Goal: Task Accomplishment & Management: Manage account settings

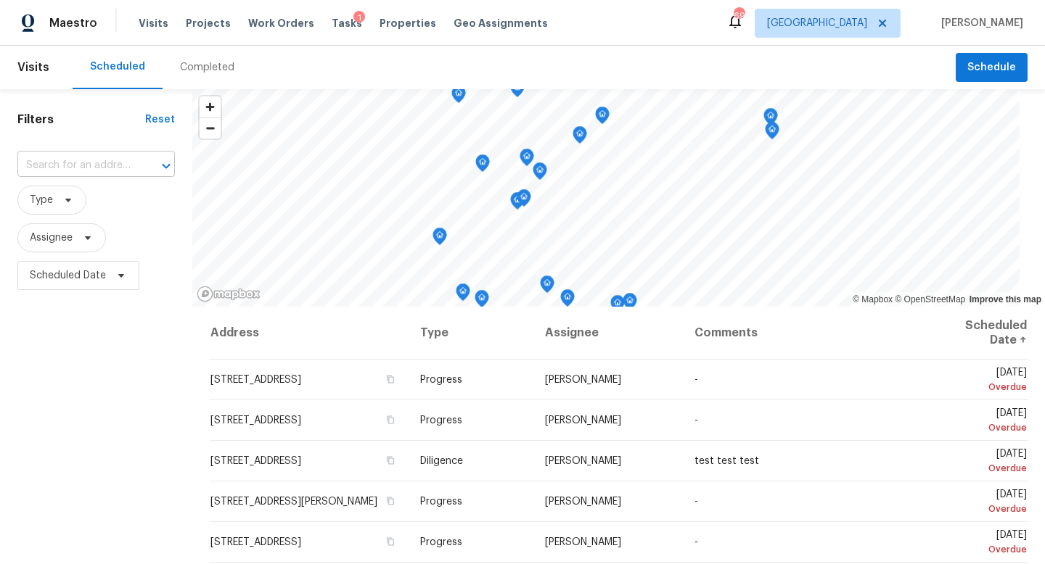
click at [104, 167] on input "text" at bounding box center [75, 166] width 117 height 22
type input "1315 freedom"
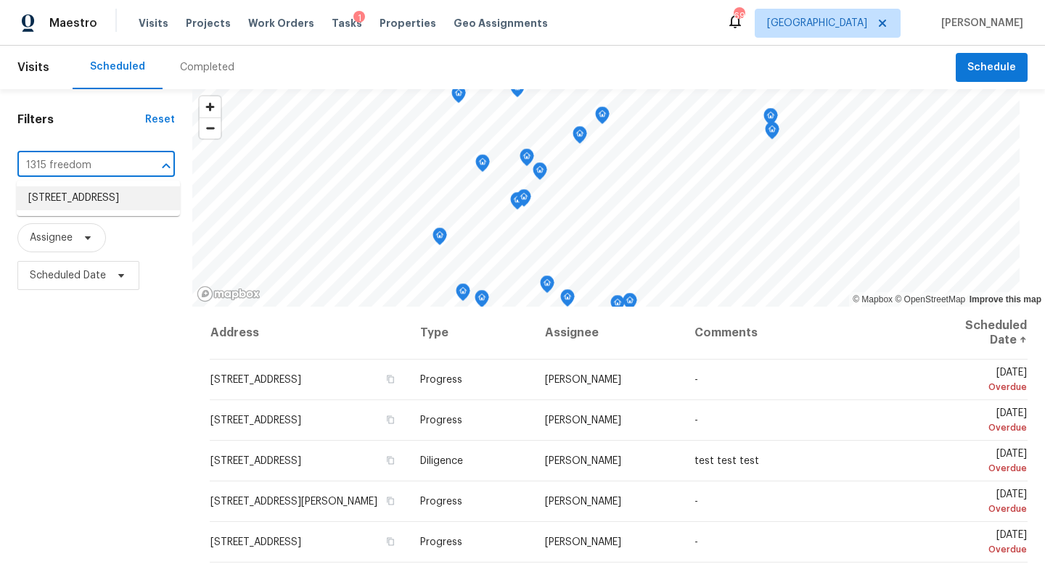
click at [90, 200] on li "[STREET_ADDRESS]" at bounding box center [98, 198] width 163 height 24
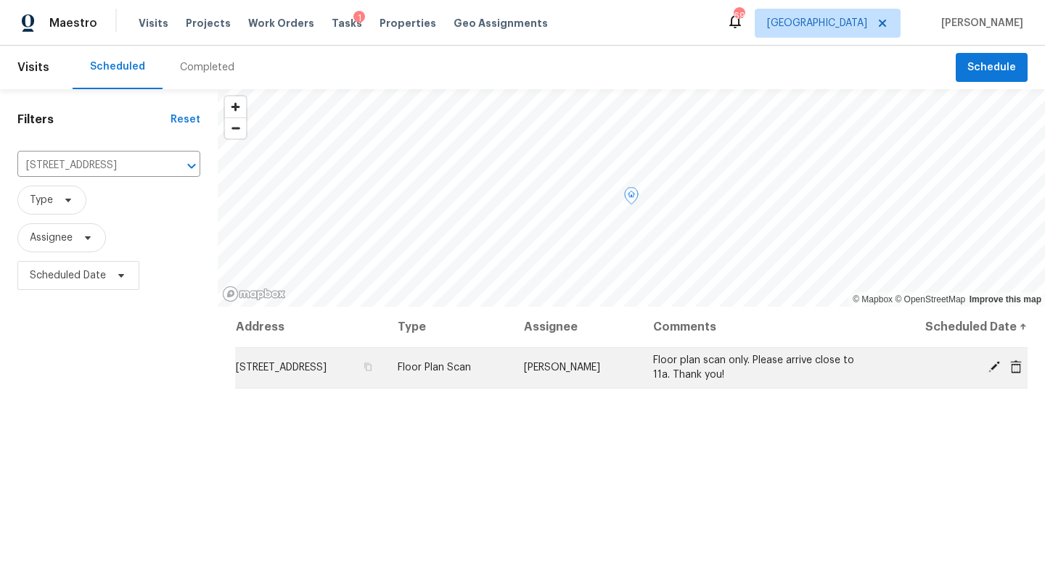
click at [997, 365] on icon at bounding box center [994, 367] width 12 height 12
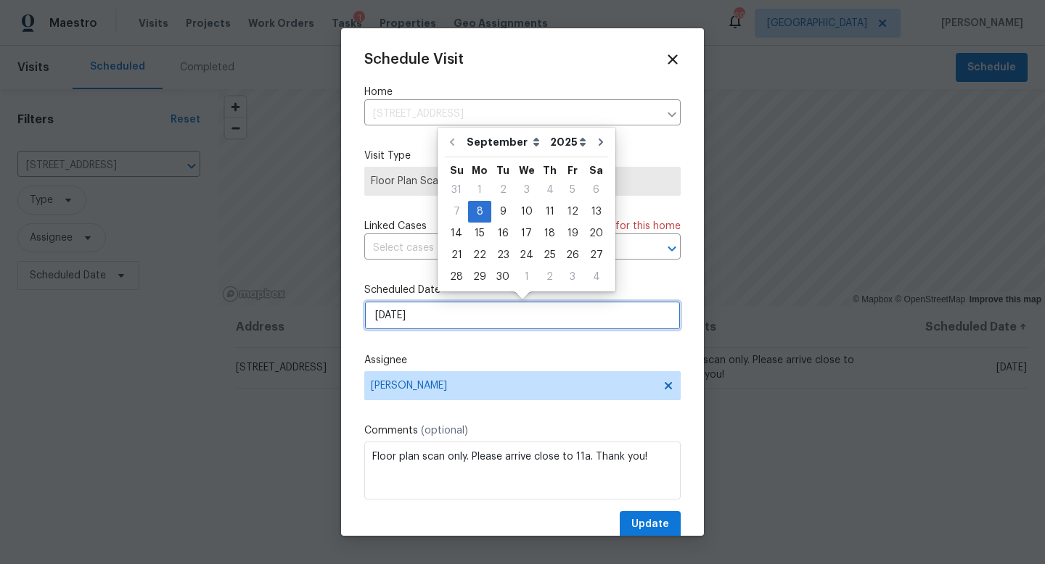
click at [421, 321] on input "[DATE]" at bounding box center [522, 315] width 316 height 29
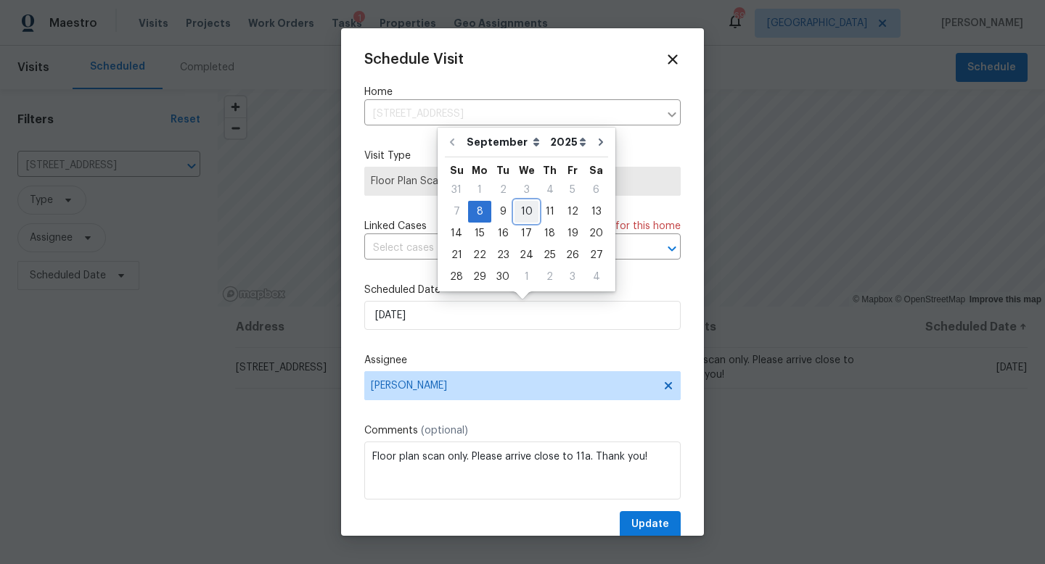
click at [525, 214] on div "10" at bounding box center [526, 212] width 24 height 20
type input "[DATE]"
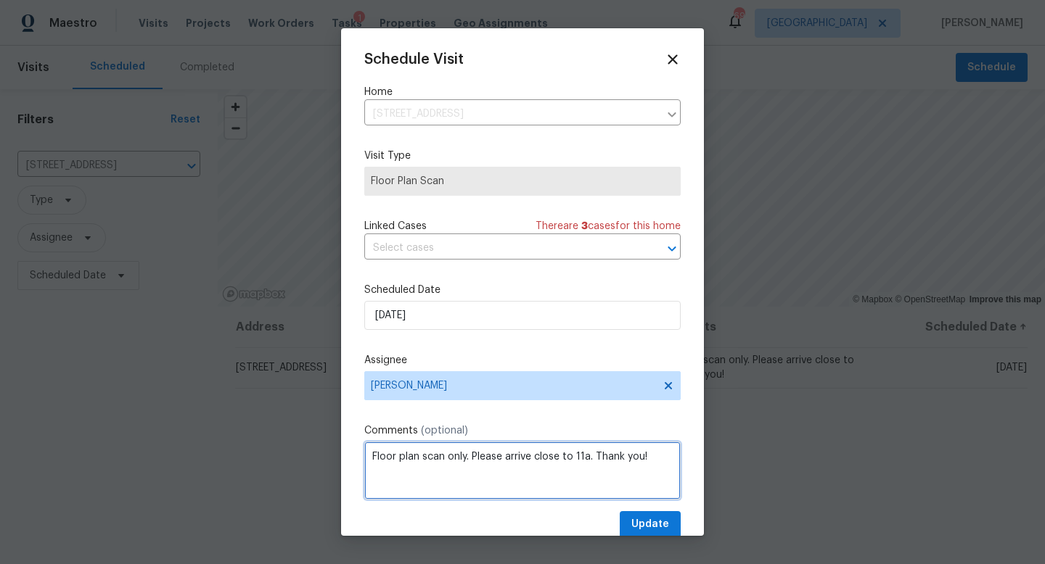
click at [653, 461] on textarea "Floor plan scan only. Please arrive close to 11a. Thank you!" at bounding box center [522, 471] width 316 height 58
paste textarea "agent said "text me at [PHONE_NUMBER] when they are on their way." Their name i…"
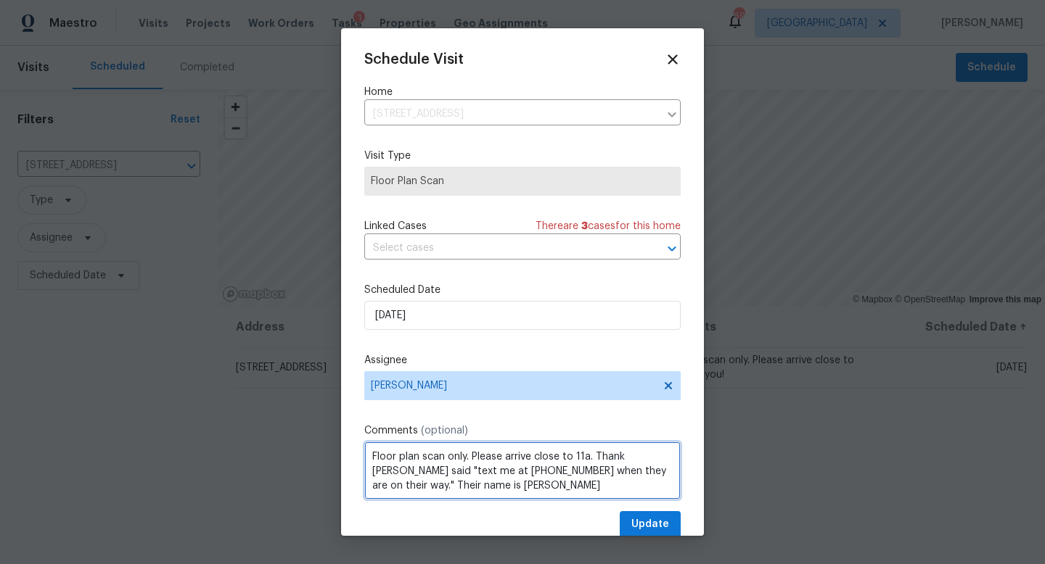
click at [641, 459] on textarea "Floor plan scan only. Please arrive close to 11a. Thank [PERSON_NAME] said "tex…" at bounding box center [522, 471] width 316 height 58
type textarea "Floor plan scan only. Please arrive close to 11a. agent said "text me at [PHONE…"
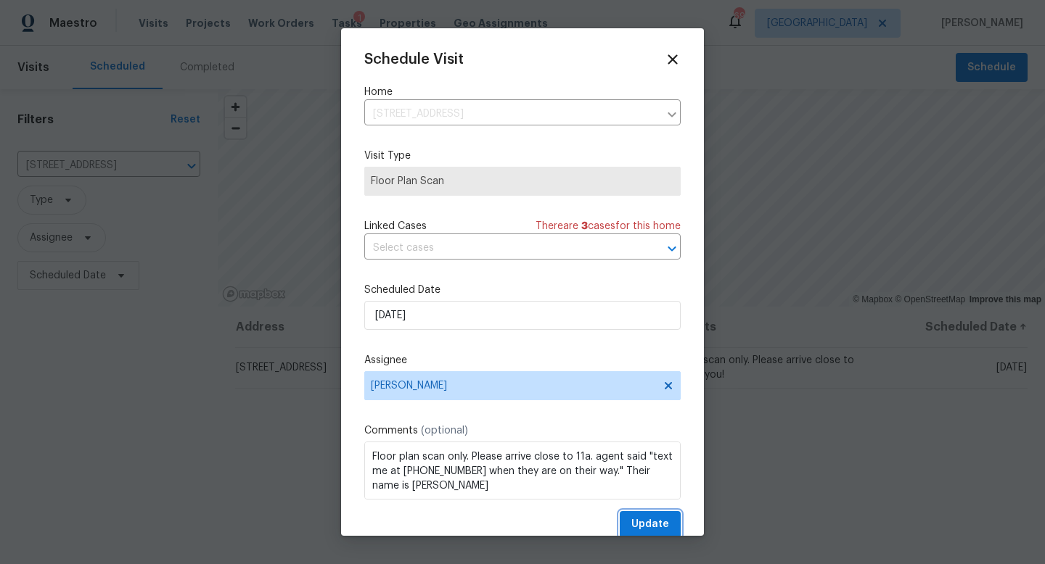
click at [650, 520] on span "Update" at bounding box center [650, 525] width 38 height 18
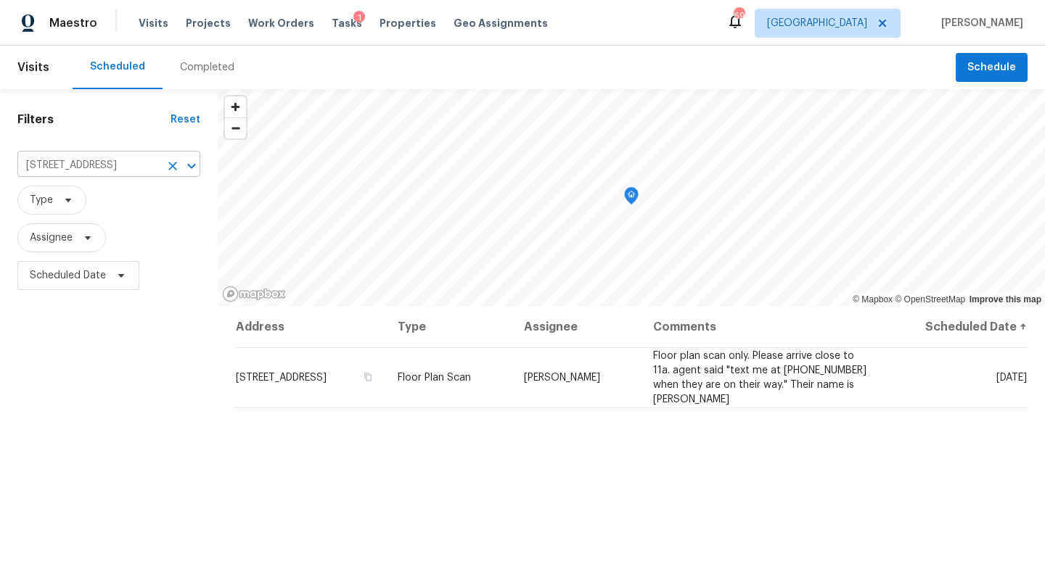
click at [173, 163] on icon "Clear" at bounding box center [172, 166] width 15 height 15
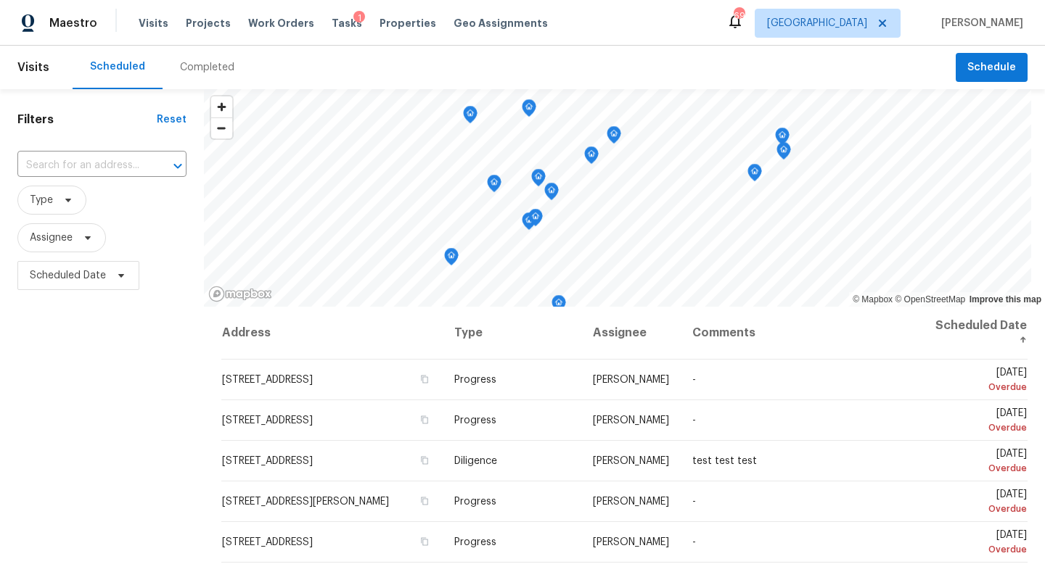
click at [60, 166] on input "text" at bounding box center [81, 166] width 128 height 22
paste input "[STREET_ADDRESS]"
type input "[STREET_ADDRESS]"
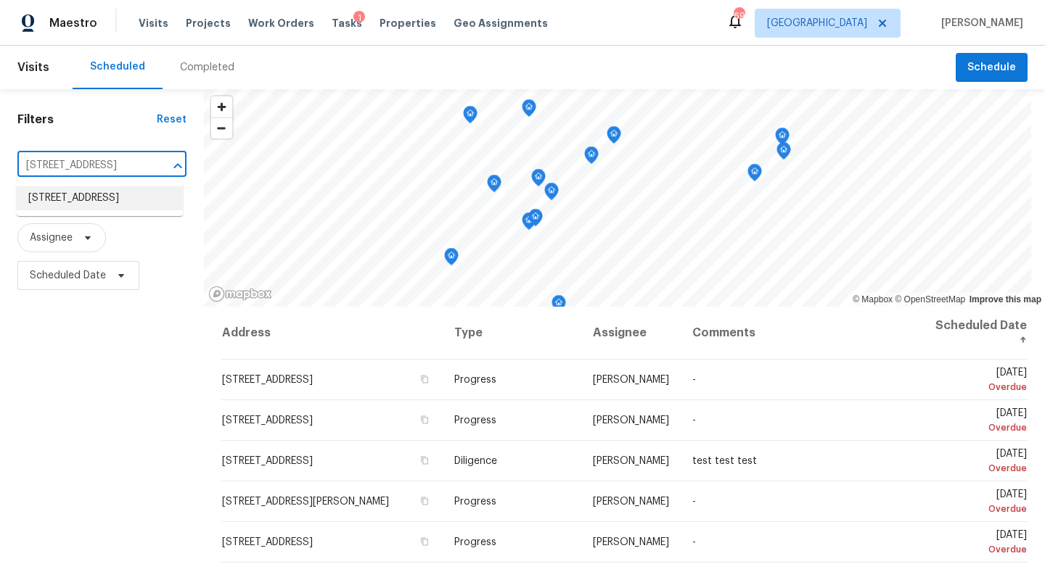
click at [107, 210] on li "[STREET_ADDRESS]" at bounding box center [100, 198] width 166 height 24
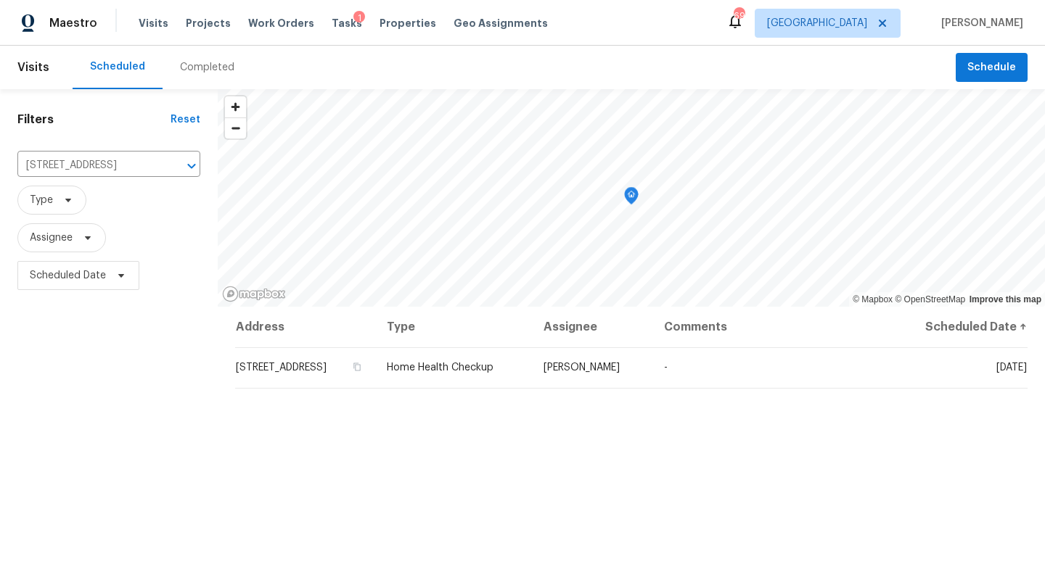
click at [200, 65] on div "Completed" at bounding box center [207, 67] width 54 height 15
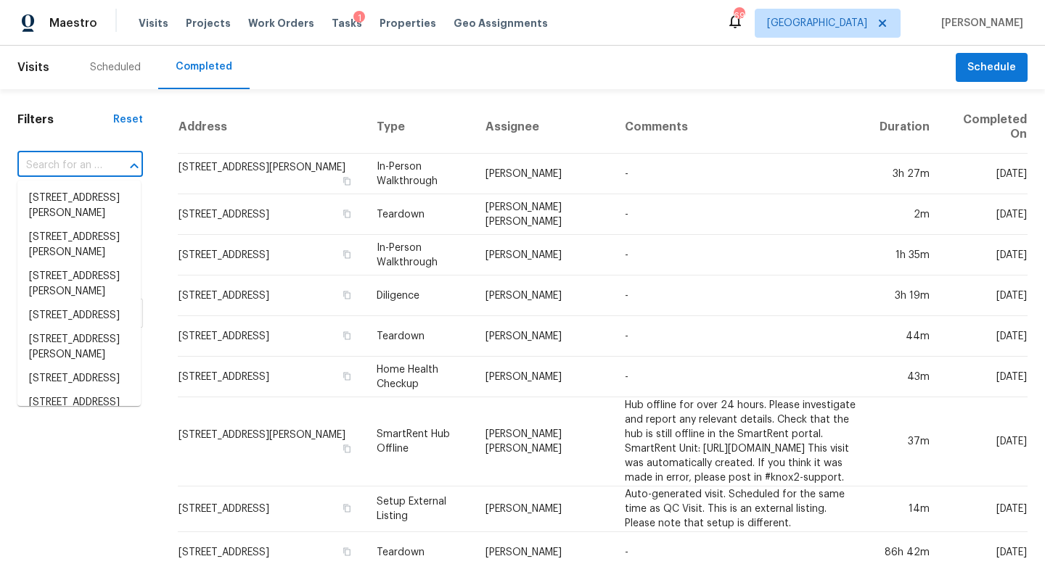
click at [76, 160] on input "text" at bounding box center [59, 166] width 85 height 22
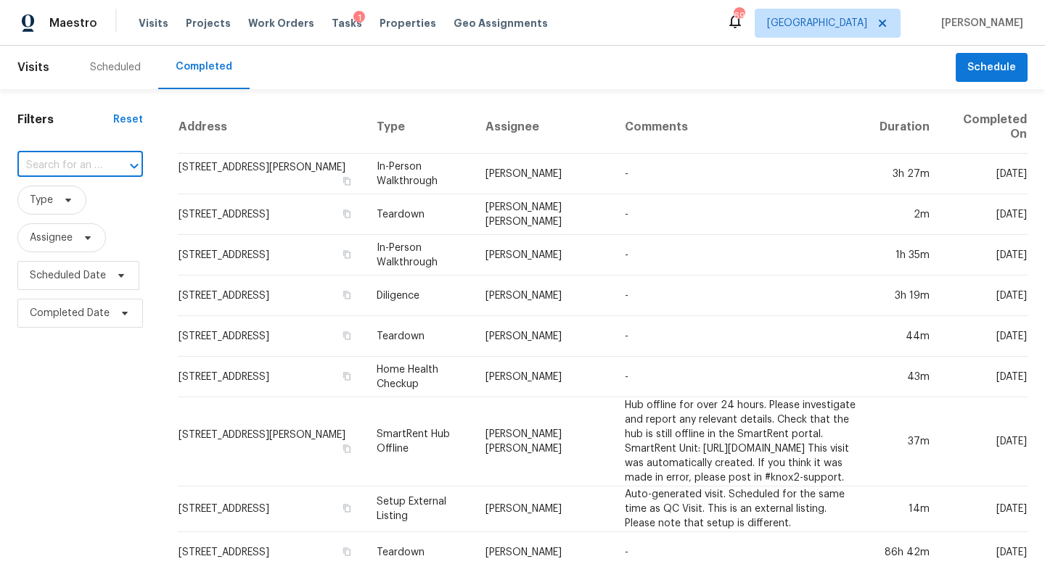
paste input "[STREET_ADDRESS]"
type input "[STREET_ADDRESS]"
click at [86, 201] on li "[STREET_ADDRESS]" at bounding box center [78, 198] width 123 height 24
